Goal: Navigation & Orientation: Find specific page/section

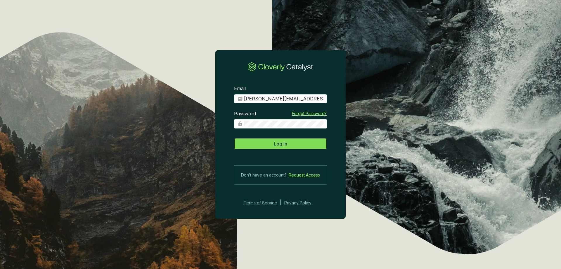
click at [263, 148] on button "Log In" at bounding box center [280, 144] width 93 height 12
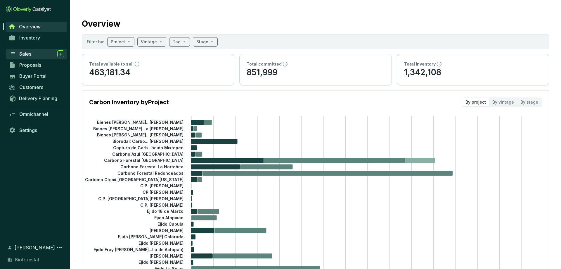
click at [42, 51] on div "Sales" at bounding box center [41, 53] width 45 height 7
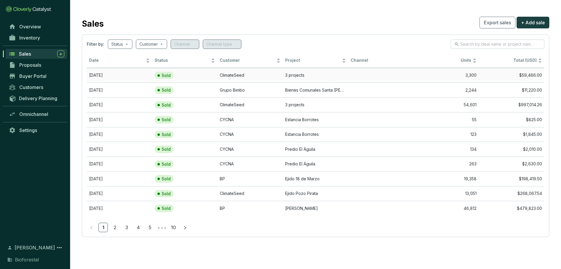
click at [203, 81] on td "Sold" at bounding box center [184, 75] width 65 height 15
click at [27, 24] on span "Overview" at bounding box center [30, 27] width 22 height 6
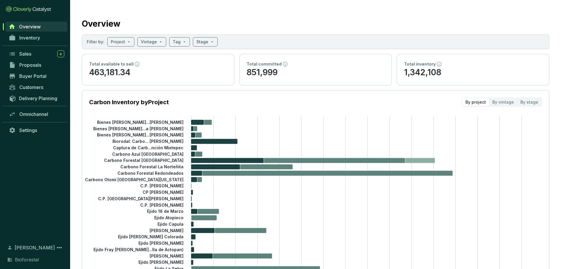
click at [29, 31] on link "Overview" at bounding box center [37, 27] width 62 height 10
click at [30, 34] on link "Inventory" at bounding box center [36, 38] width 61 height 10
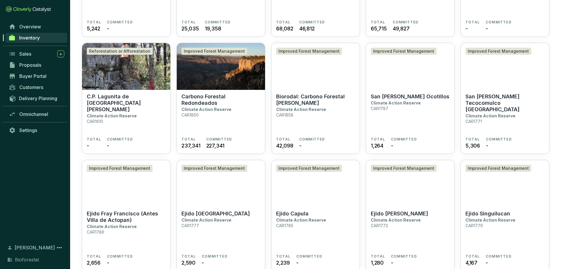
scroll to position [835, 0]
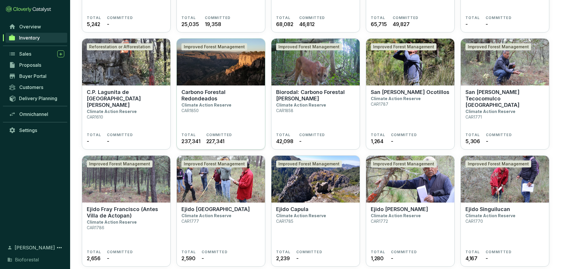
click at [220, 93] on p "Carbono Forestal Redondeados" at bounding box center [220, 95] width 79 height 13
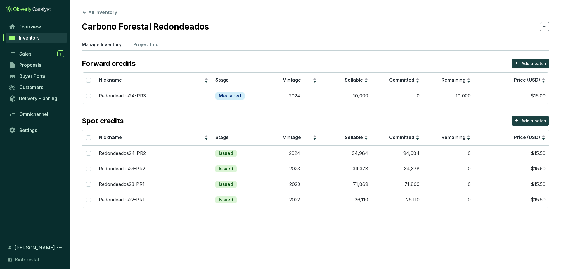
click at [284, 107] on section "Forward credits + Add a batch Nickname Stage Vintage Sellable Committed Remaini…" at bounding box center [316, 133] width 468 height 149
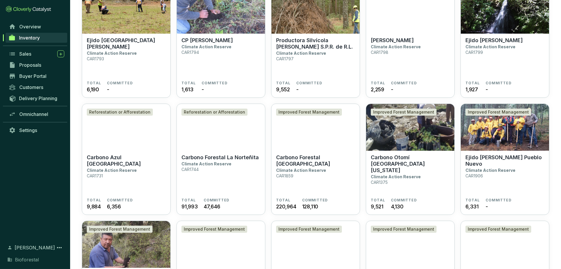
scroll to position [417, 0]
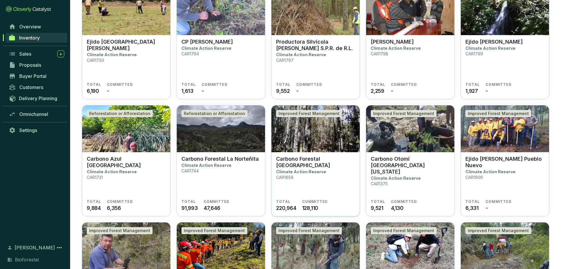
click at [295, 169] on p "Climate Action Reserve" at bounding box center [301, 171] width 50 height 5
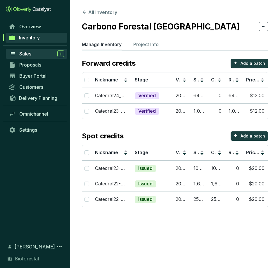
click at [35, 52] on div "Sales" at bounding box center [41, 53] width 45 height 7
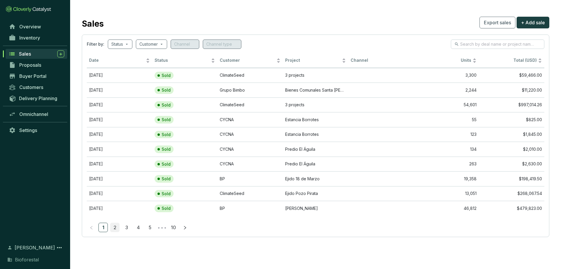
click at [114, 226] on link "2" at bounding box center [114, 227] width 9 height 9
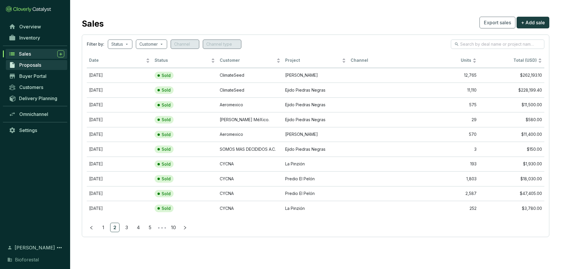
click at [30, 62] on span "Proposals" at bounding box center [30, 65] width 22 height 6
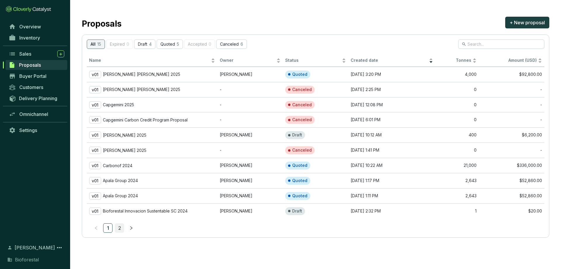
click at [119, 227] on link "2" at bounding box center [119, 227] width 9 height 9
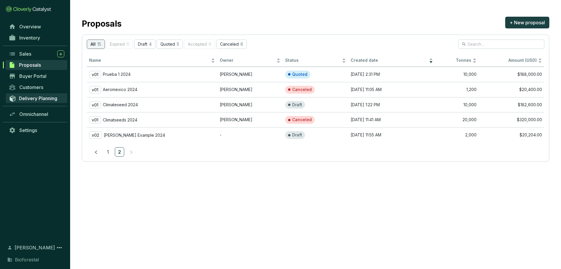
click at [38, 101] on span "Delivery Planning" at bounding box center [38, 98] width 38 height 6
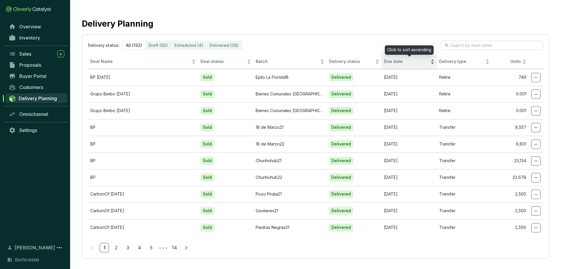
click at [395, 65] on div "Due date" at bounding box center [409, 61] width 51 height 7
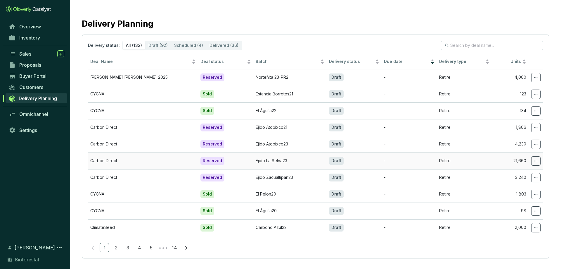
scroll to position [5, 0]
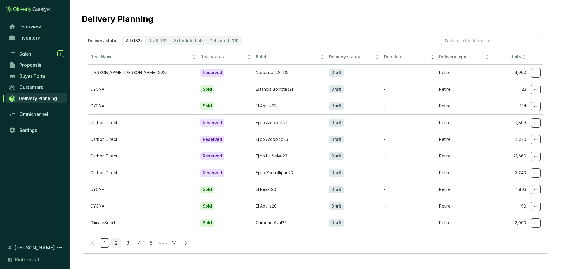
click at [115, 240] on link "2" at bounding box center [116, 242] width 9 height 9
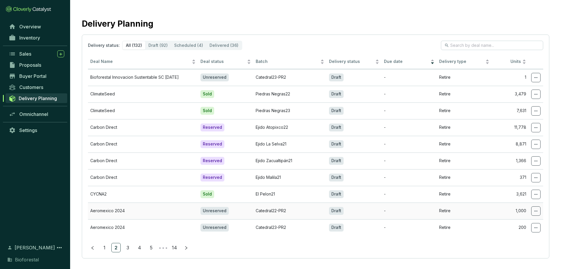
click at [261, 207] on td "Catedral22-PR2" at bounding box center [289, 210] width 73 height 17
